Goal: Transaction & Acquisition: Purchase product/service

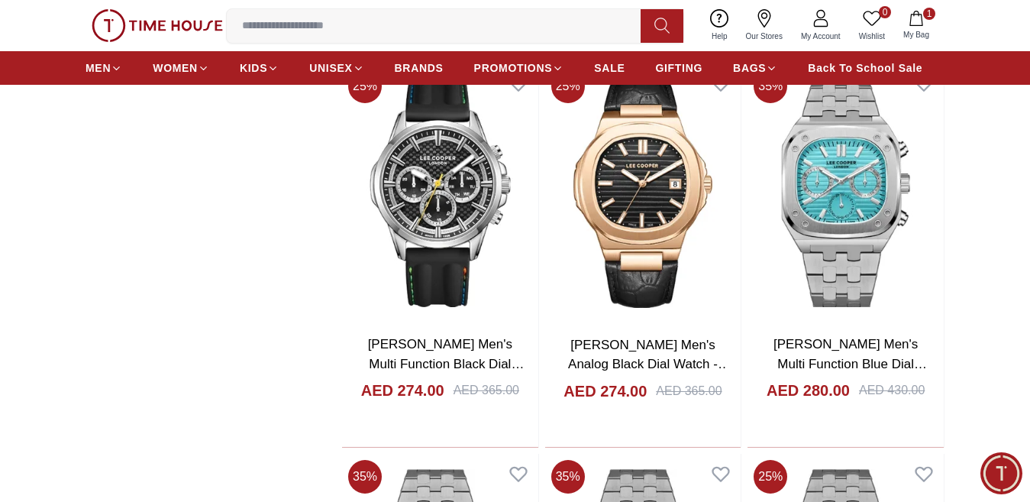
scroll to position [6339, 0]
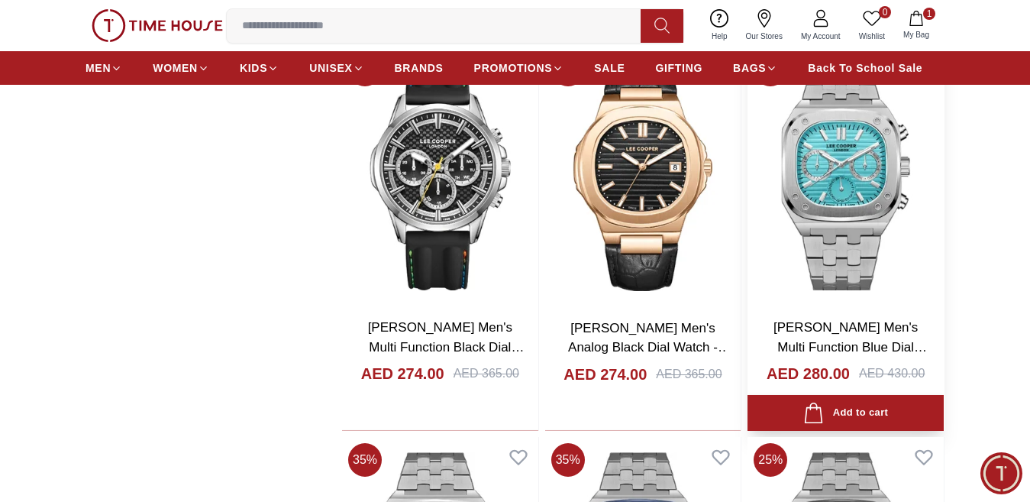
click at [849, 165] on img at bounding box center [846, 176] width 196 height 259
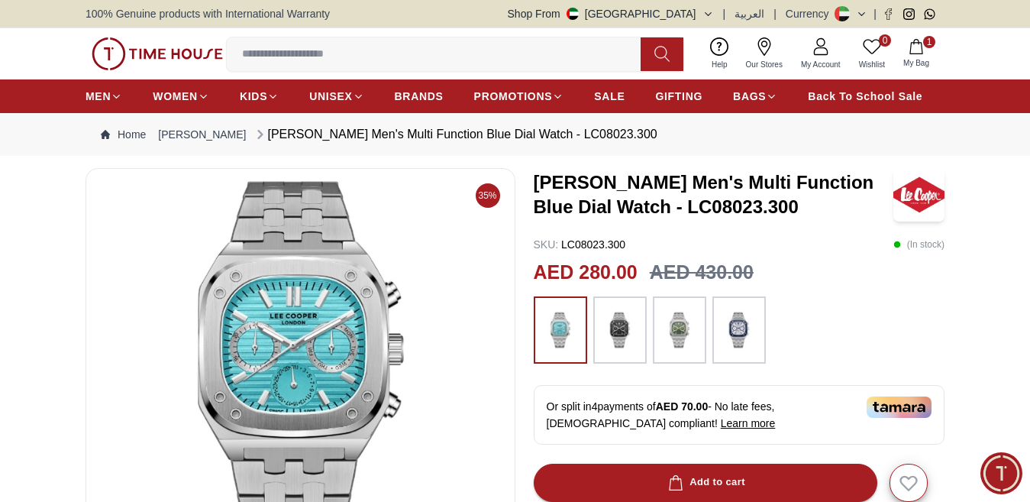
click at [685, 351] on img at bounding box center [680, 330] width 38 height 52
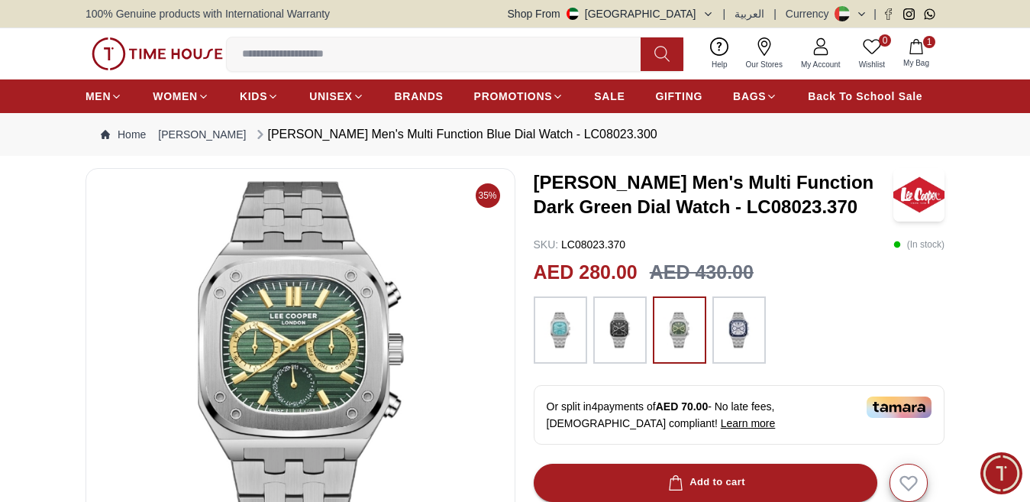
click at [555, 337] on img at bounding box center [561, 330] width 38 height 52
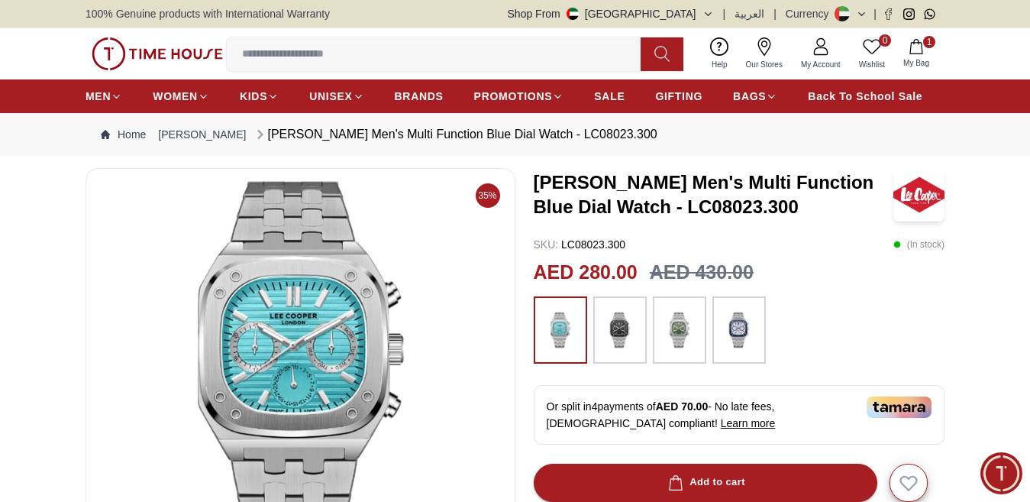
click at [626, 332] on img at bounding box center [620, 330] width 38 height 52
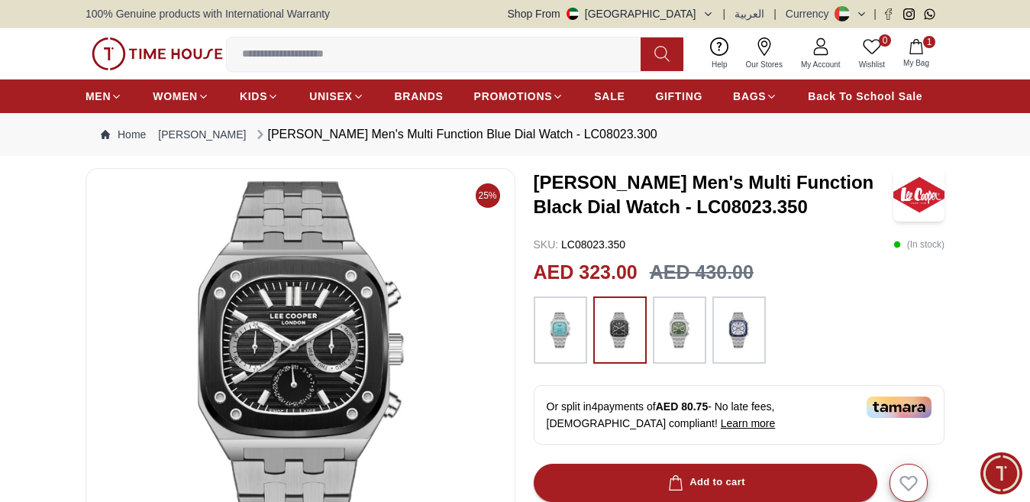
click at [768, 347] on div at bounding box center [740, 329] width 412 height 67
click at [739, 343] on img at bounding box center [739, 330] width 38 height 52
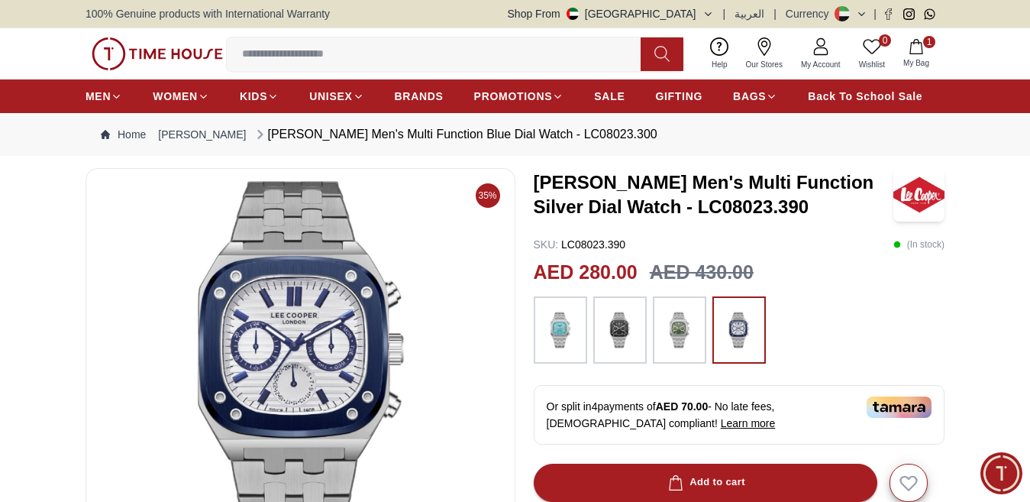
click at [571, 355] on img at bounding box center [561, 330] width 38 height 52
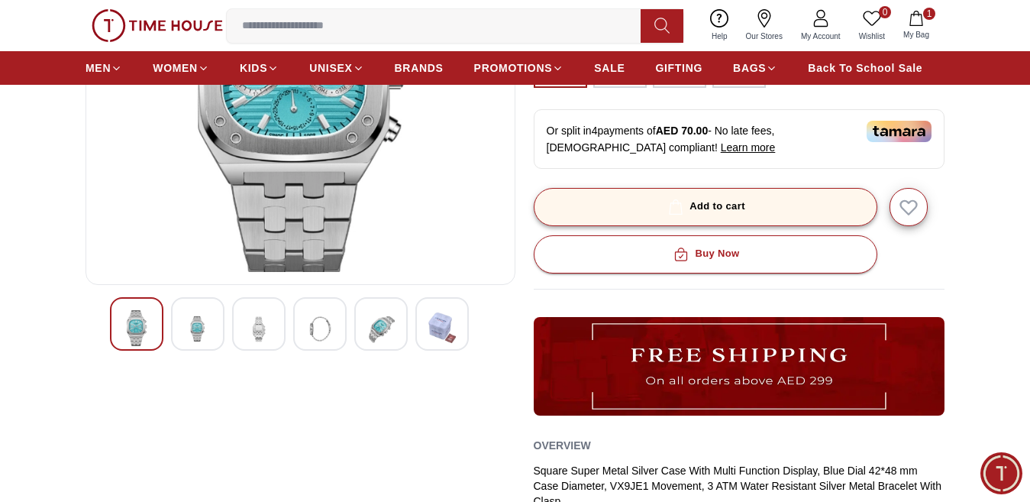
scroll to position [306, 0]
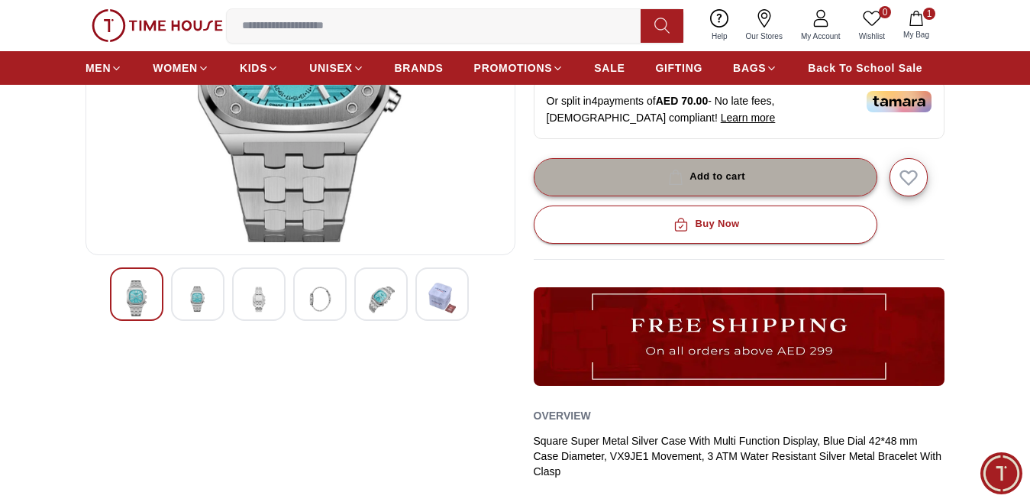
click at [808, 196] on button "Add to cart" at bounding box center [706, 177] width 344 height 38
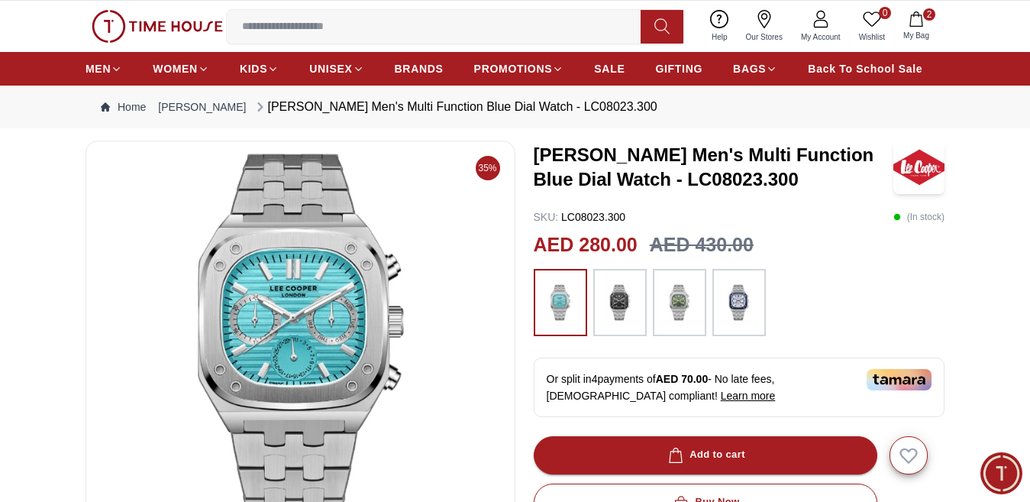
scroll to position [0, 0]
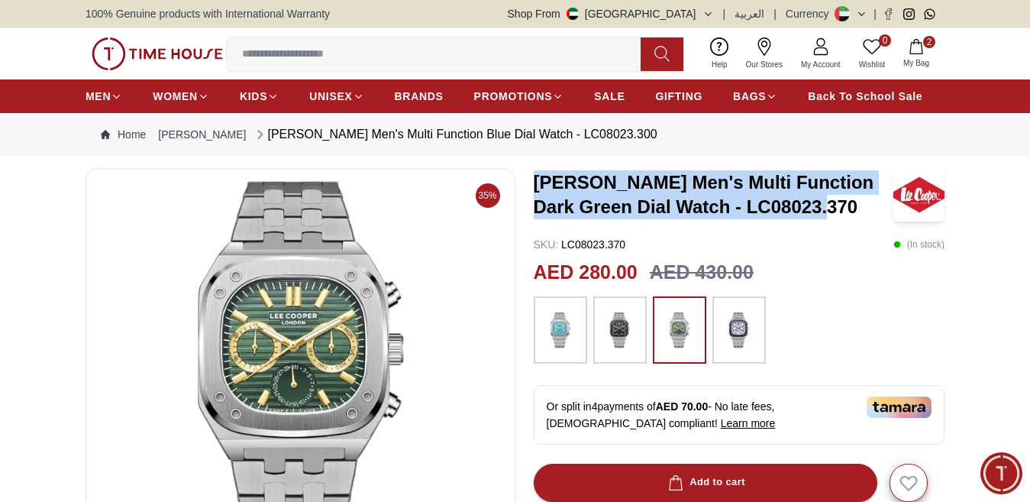
drag, startPoint x: 558, startPoint y: 192, endPoint x: 858, endPoint y: 224, distance: 301.0
copy h3 "[PERSON_NAME] Men's Multi Function Dark Green Dial Watch - LC08023.370"
